Goal: Task Accomplishment & Management: Manage account settings

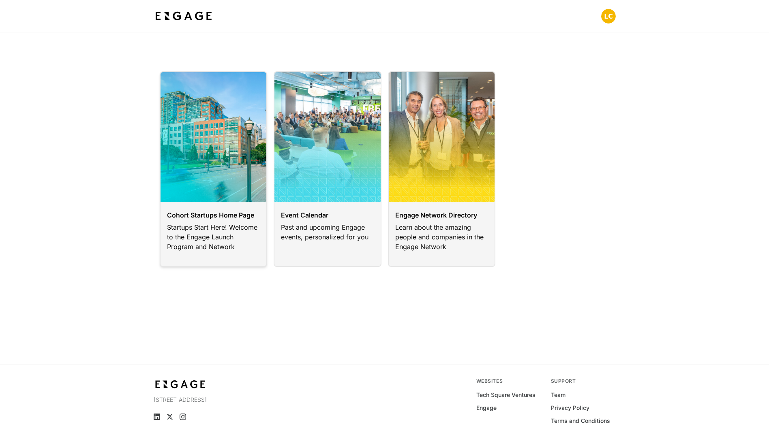
click at [202, 222] on link at bounding box center [214, 169] width 108 height 196
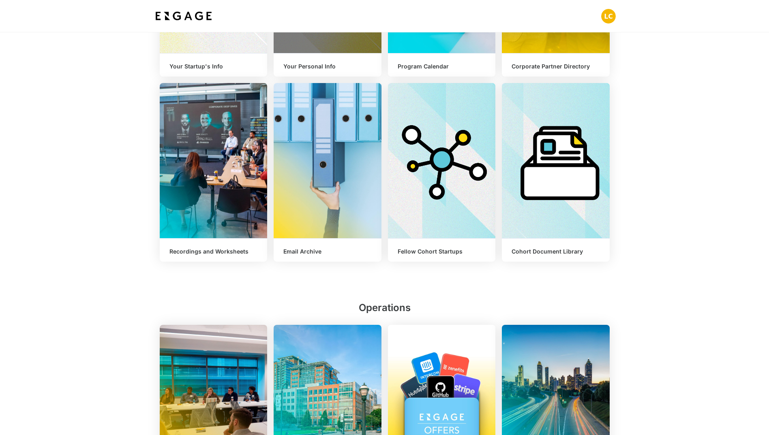
scroll to position [247, 0]
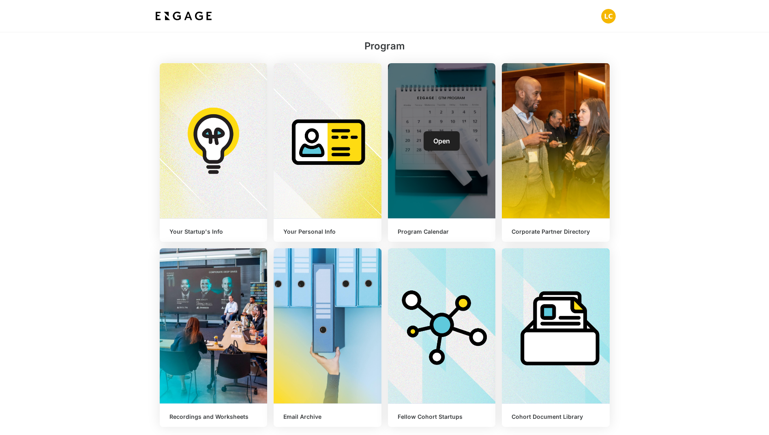
scroll to position [122, 0]
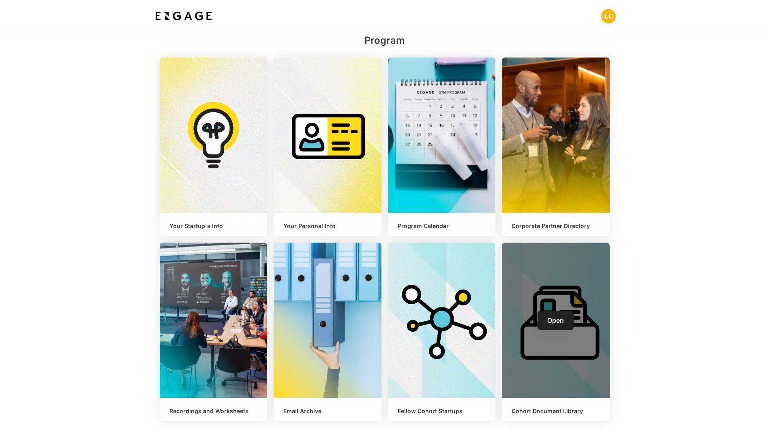
click at [543, 291] on div "Open" at bounding box center [556, 320] width 108 height 155
click at [558, 325] on link "Open" at bounding box center [555, 320] width 36 height 19
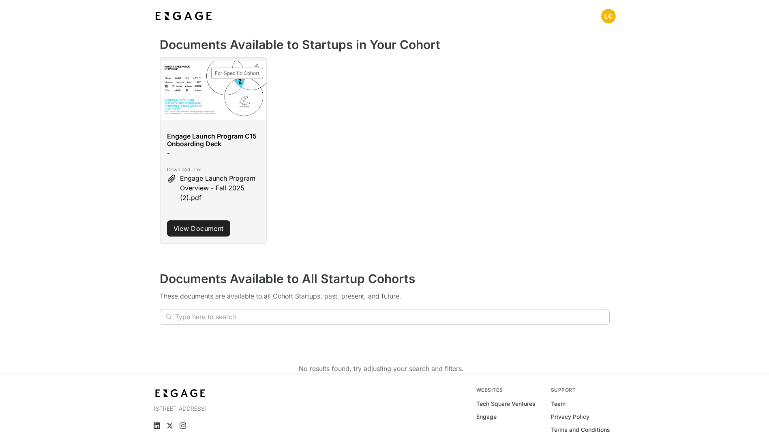
scroll to position [162, 0]
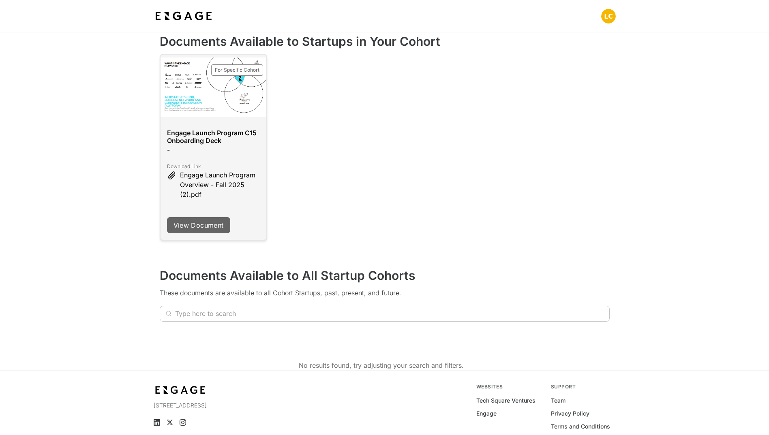
click at [190, 226] on link "View Document" at bounding box center [198, 225] width 63 height 16
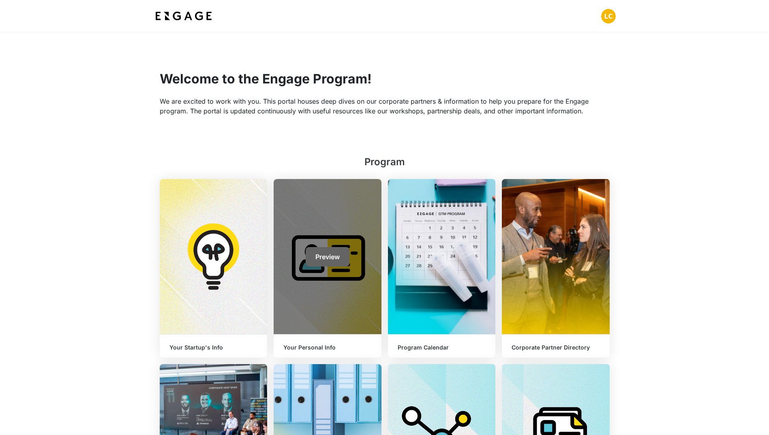
click at [322, 248] on link "Preview" at bounding box center [328, 256] width 44 height 19
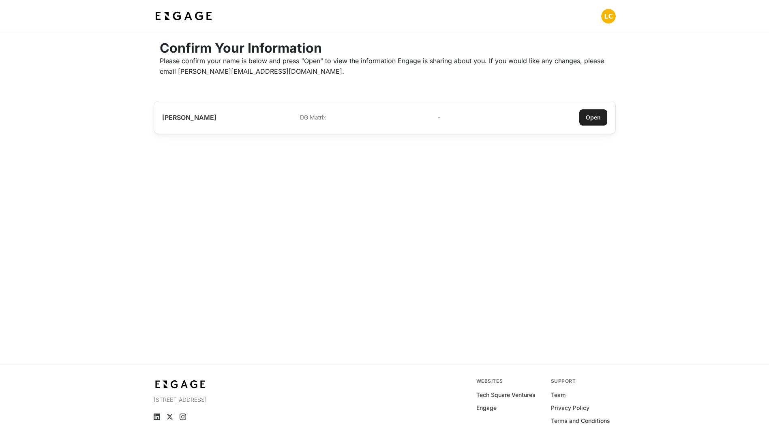
click at [592, 117] on div "Open" at bounding box center [593, 117] width 15 height 8
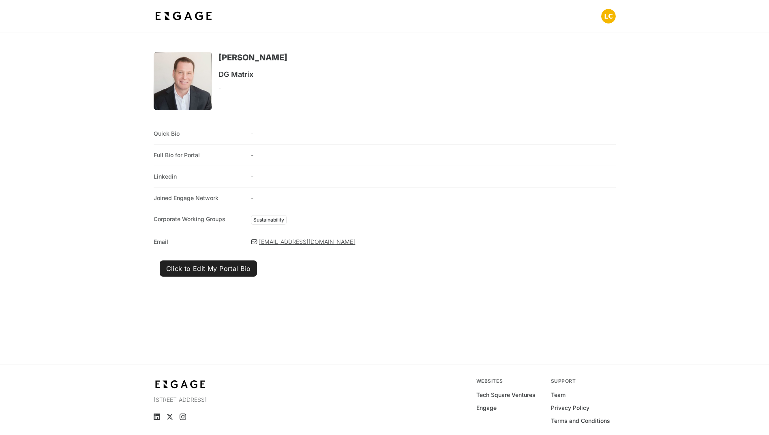
click at [206, 270] on link "Click to Edit My Portal Bio" at bounding box center [209, 269] width 98 height 16
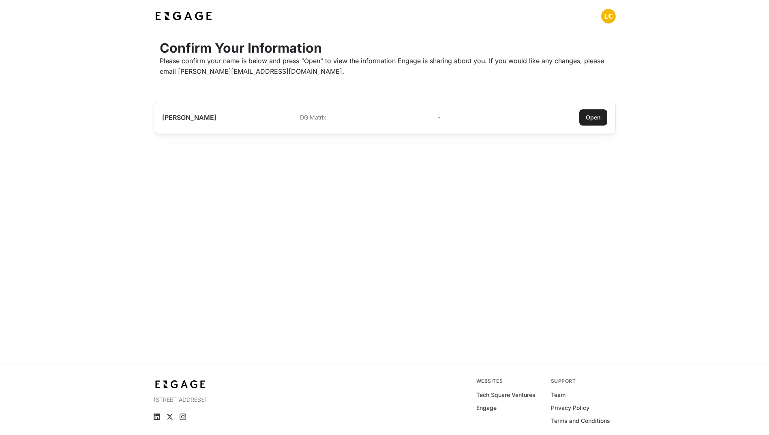
click at [580, 119] on link "Open" at bounding box center [593, 117] width 28 height 16
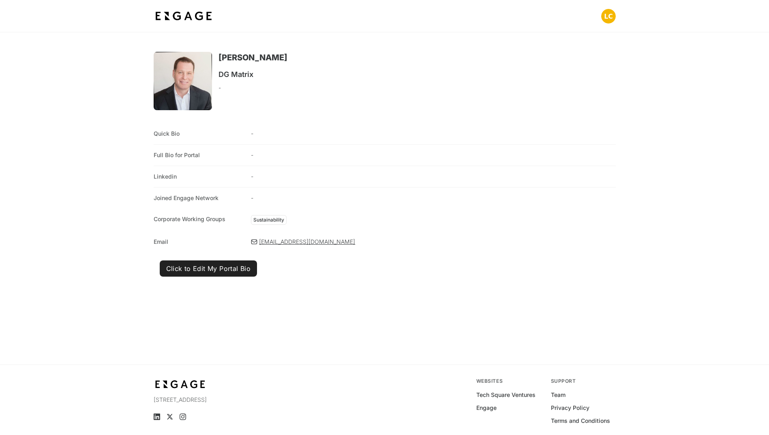
click at [226, 270] on link "Click to Edit My Portal Bio" at bounding box center [209, 269] width 98 height 16
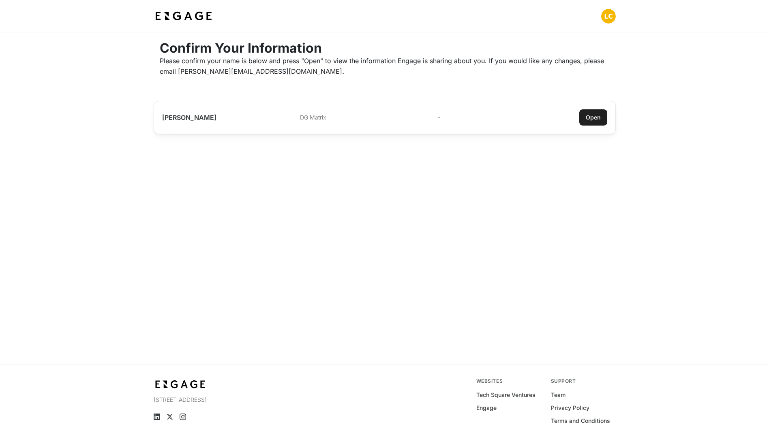
click at [196, 122] on h2 "[PERSON_NAME]" at bounding box center [228, 117] width 133 height 8
